Goal: Transaction & Acquisition: Purchase product/service

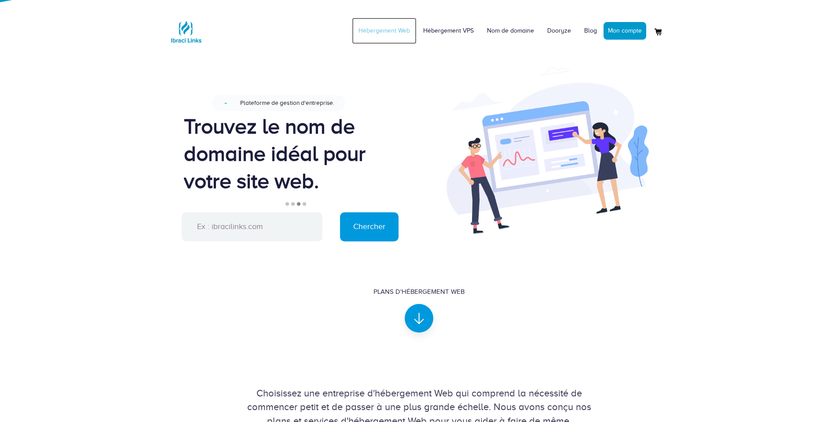
click at [397, 33] on link "Hébergement Web" at bounding box center [384, 31] width 65 height 26
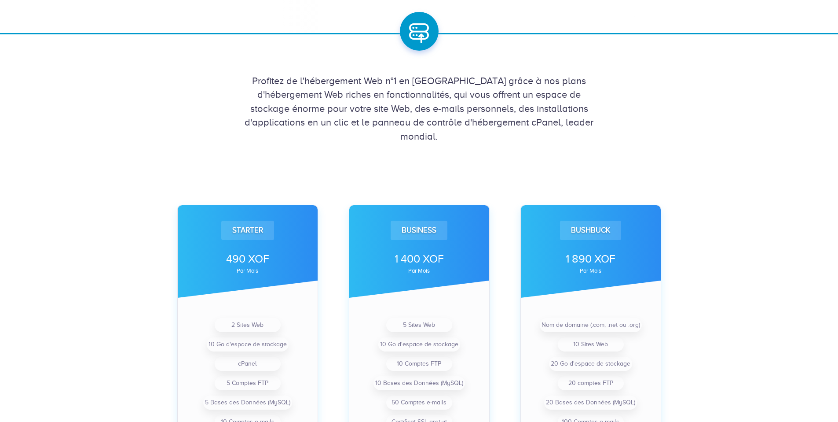
scroll to position [220, 0]
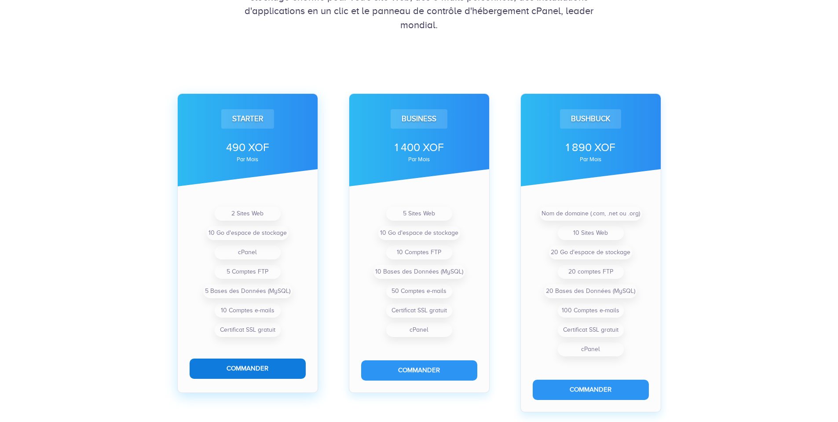
click at [286, 371] on button "Commander" at bounding box center [248, 368] width 116 height 20
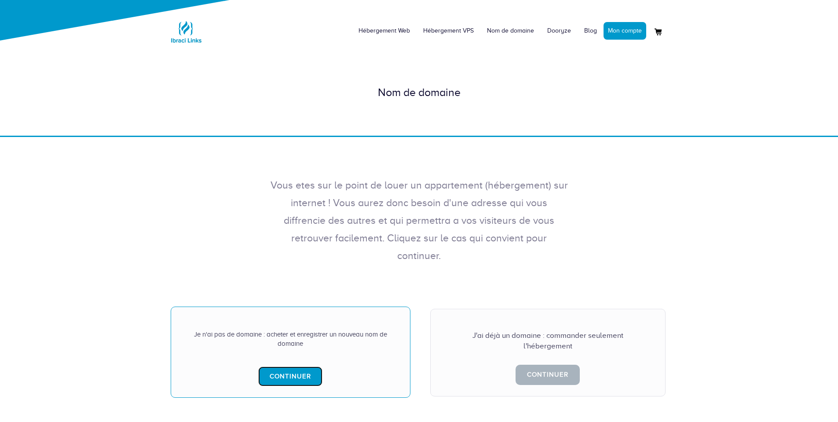
click at [285, 366] on link "Continuer" at bounding box center [290, 376] width 64 height 20
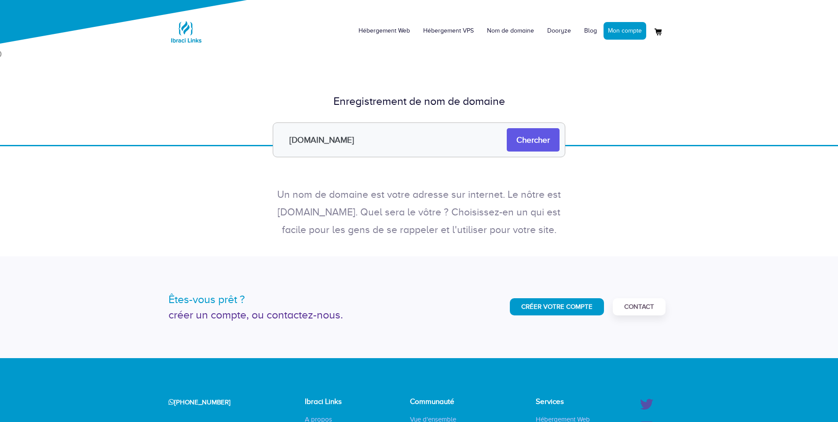
type input "aam.com"
click at [548, 144] on input "Chercher" at bounding box center [533, 139] width 53 height 23
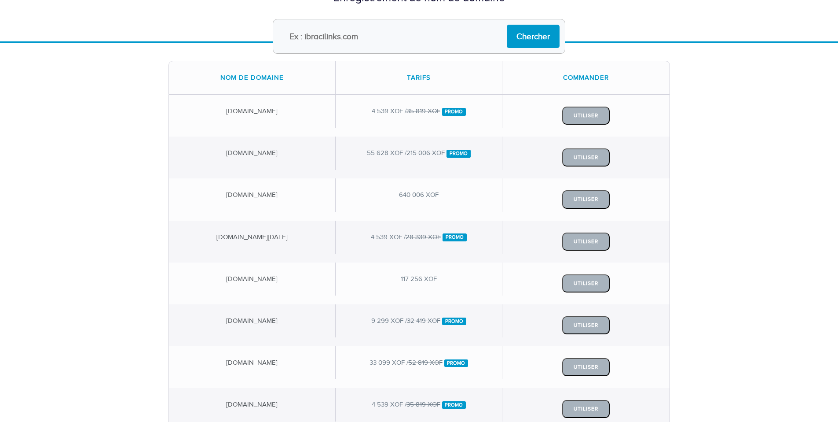
scroll to position [44, 0]
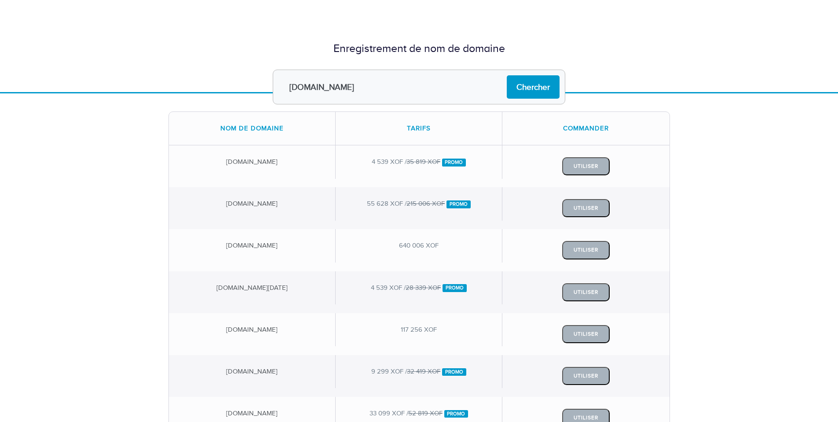
type input "[DOMAIN_NAME]"
click at [507, 75] on input "Chercher" at bounding box center [533, 86] width 53 height 23
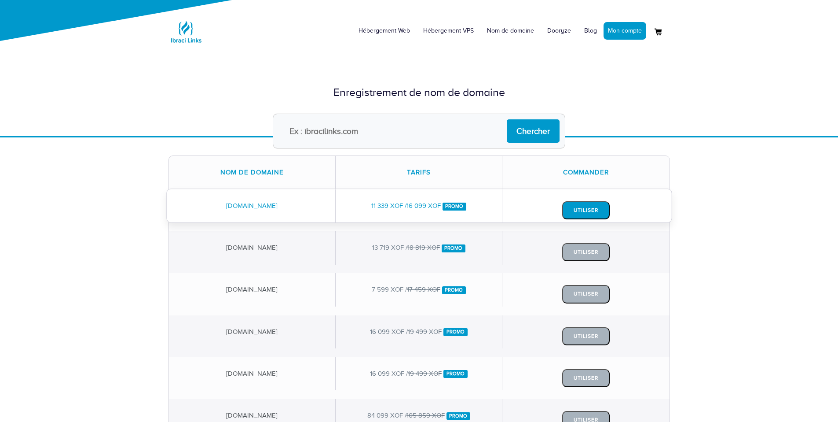
click at [582, 210] on button "Utiliser" at bounding box center [586, 210] width 48 height 18
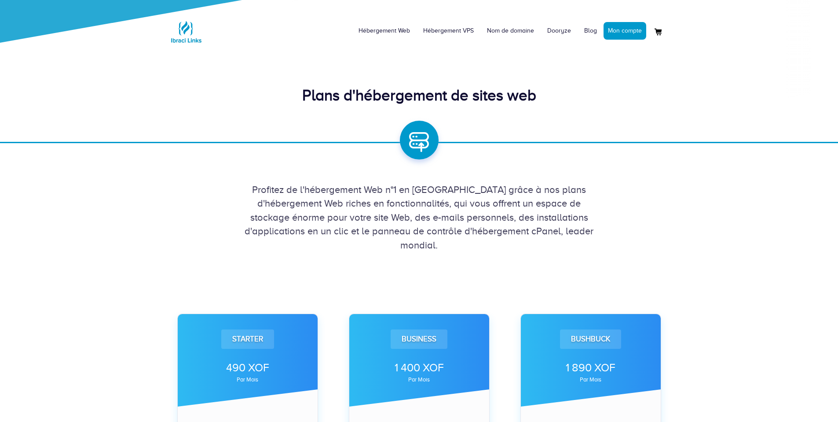
scroll to position [220, 0]
